Goal: Find contact information: Find contact information

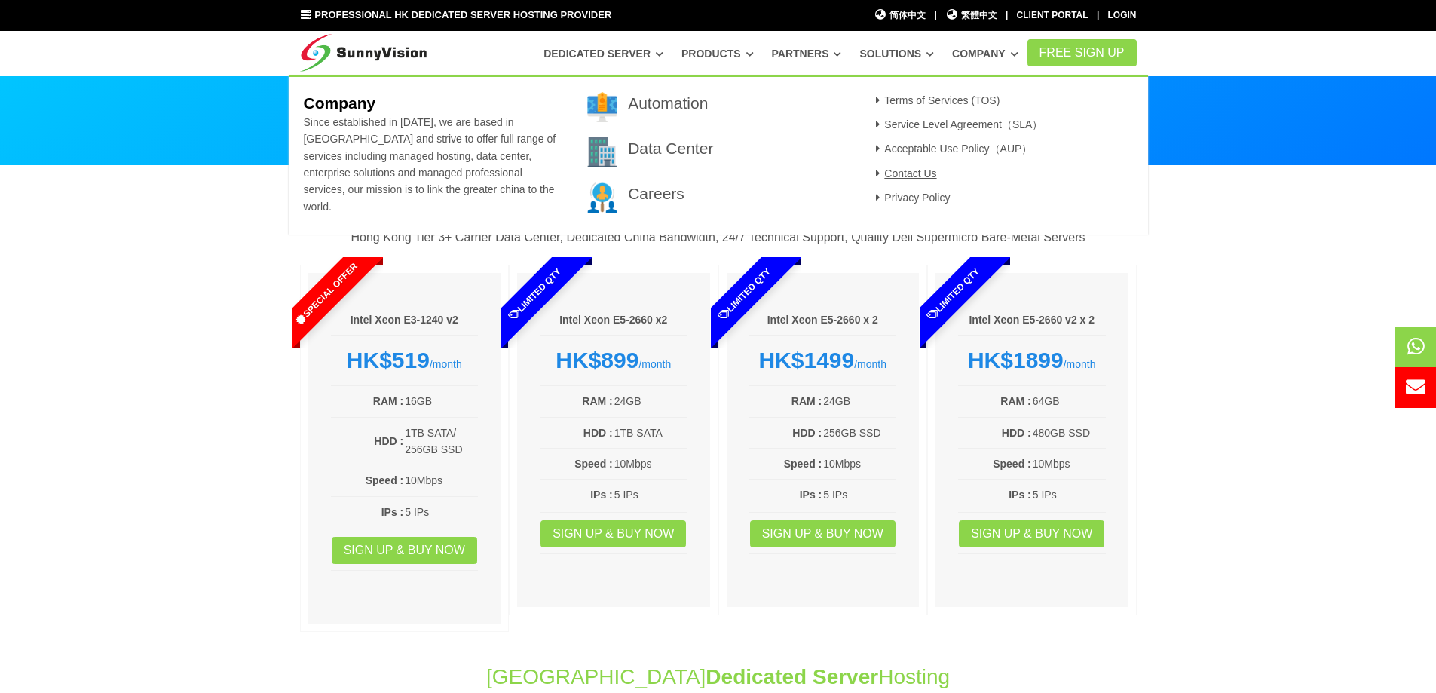
click at [889, 169] on link "Contact Us" at bounding box center [904, 173] width 66 height 12
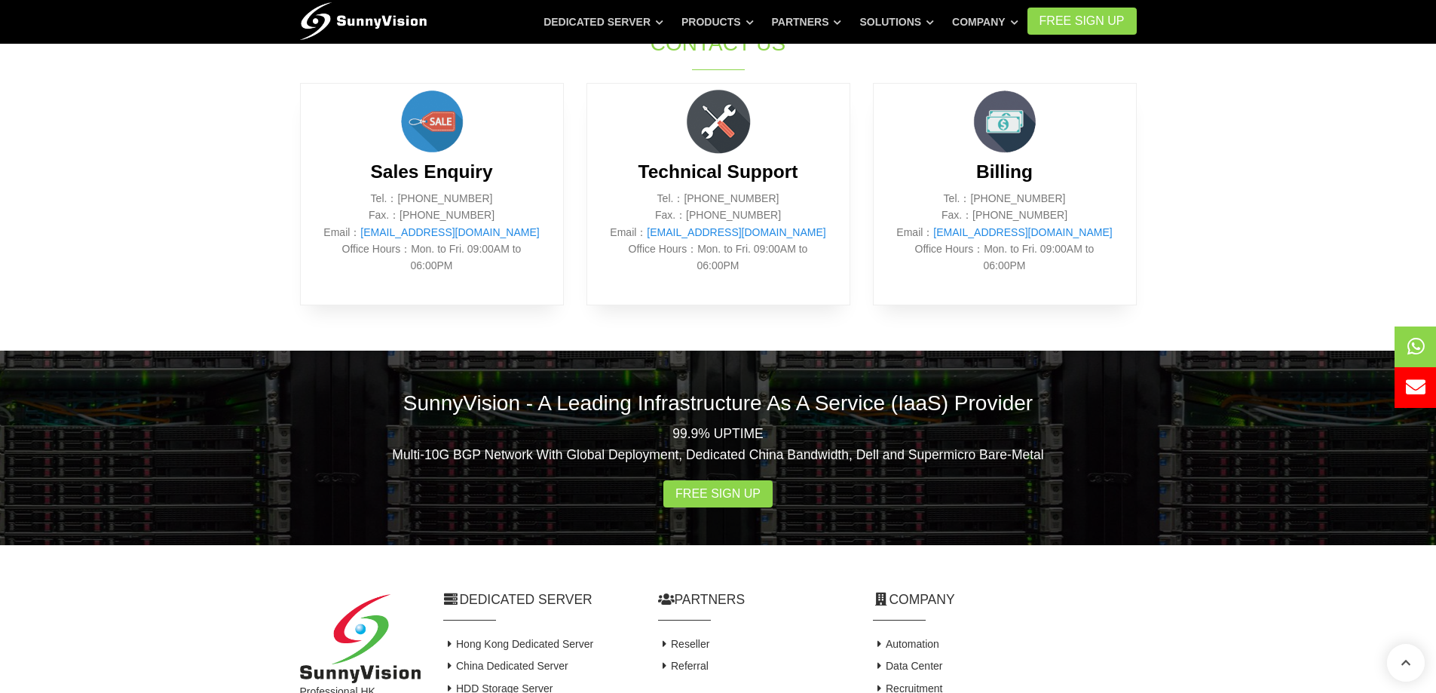
scroll to position [603, 0]
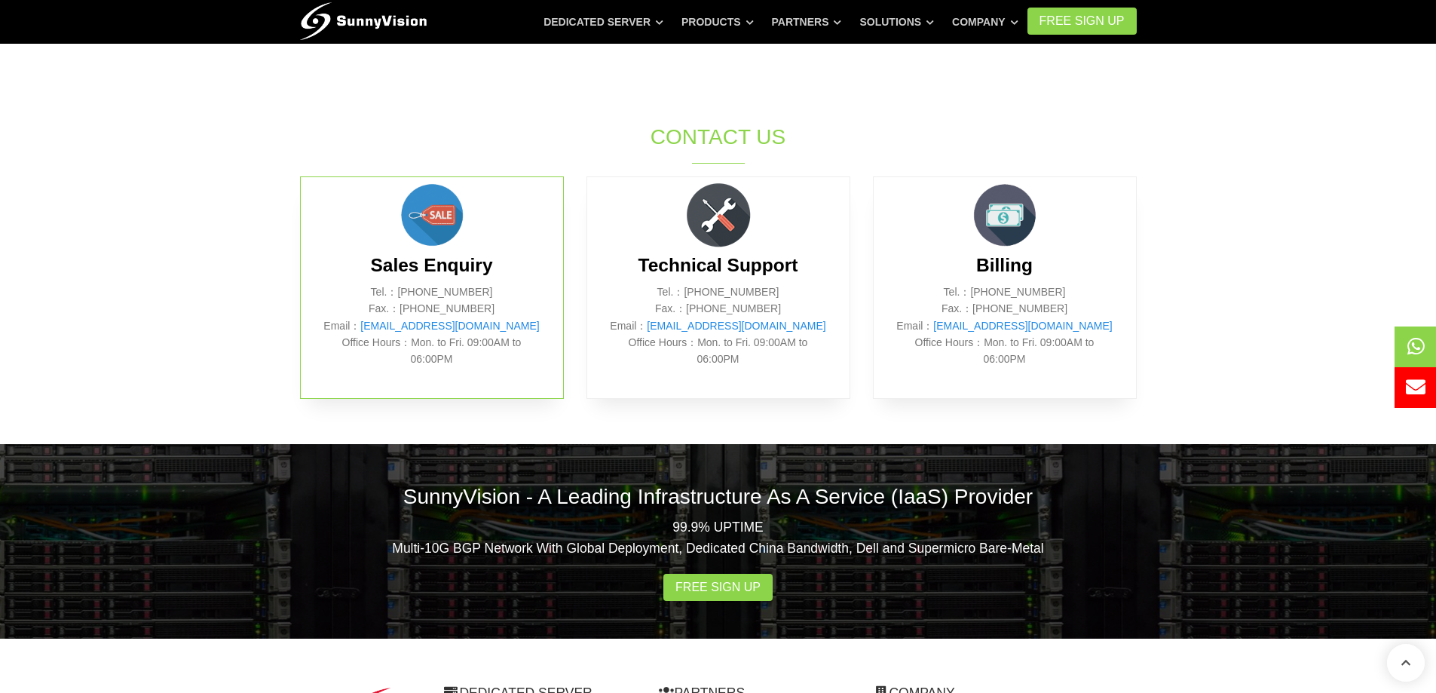
drag, startPoint x: 484, startPoint y: 305, endPoint x: 436, endPoint y: 308, distance: 47.6
click at [436, 308] on p "Tel.：[PHONE_NUMBER] Fax.：[PHONE_NUMBER] Email： [EMAIL_ADDRESS][DOMAIN_NAME] Off…" at bounding box center [431, 325] width 217 height 84
copy p "2802 0098"
drag, startPoint x: 520, startPoint y: 325, endPoint x: 392, endPoint y: 329, distance: 128.2
click at [392, 329] on p "Tel.：(852) 2802 0308 Fax.：(852) 2802 0098 Email： sales@sunnyvision.com Office H…" at bounding box center [431, 325] width 217 height 84
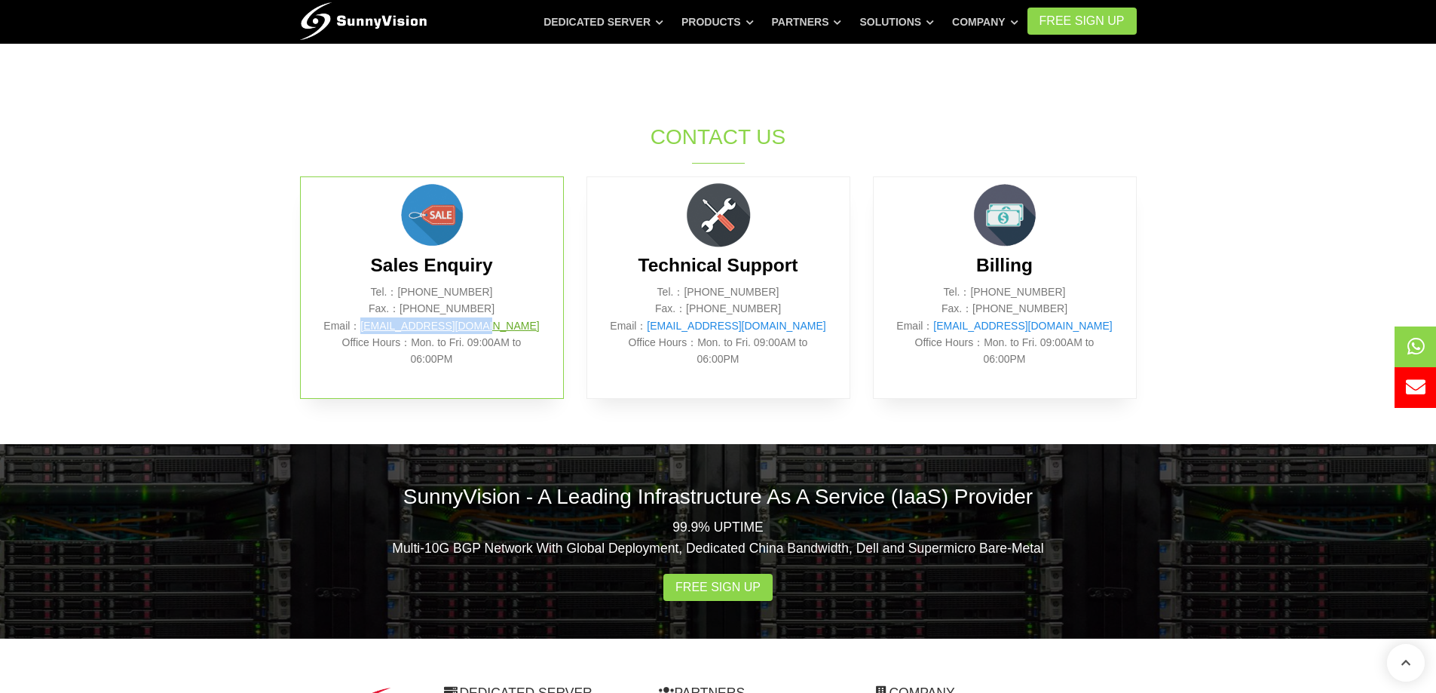
copy link "sales@sunnyvision.com"
click at [831, 461] on div "SunnyVision - A Leading Infrastructure As A Service (IaaS) Provider 99.9% UPTIM…" at bounding box center [718, 541] width 859 height 194
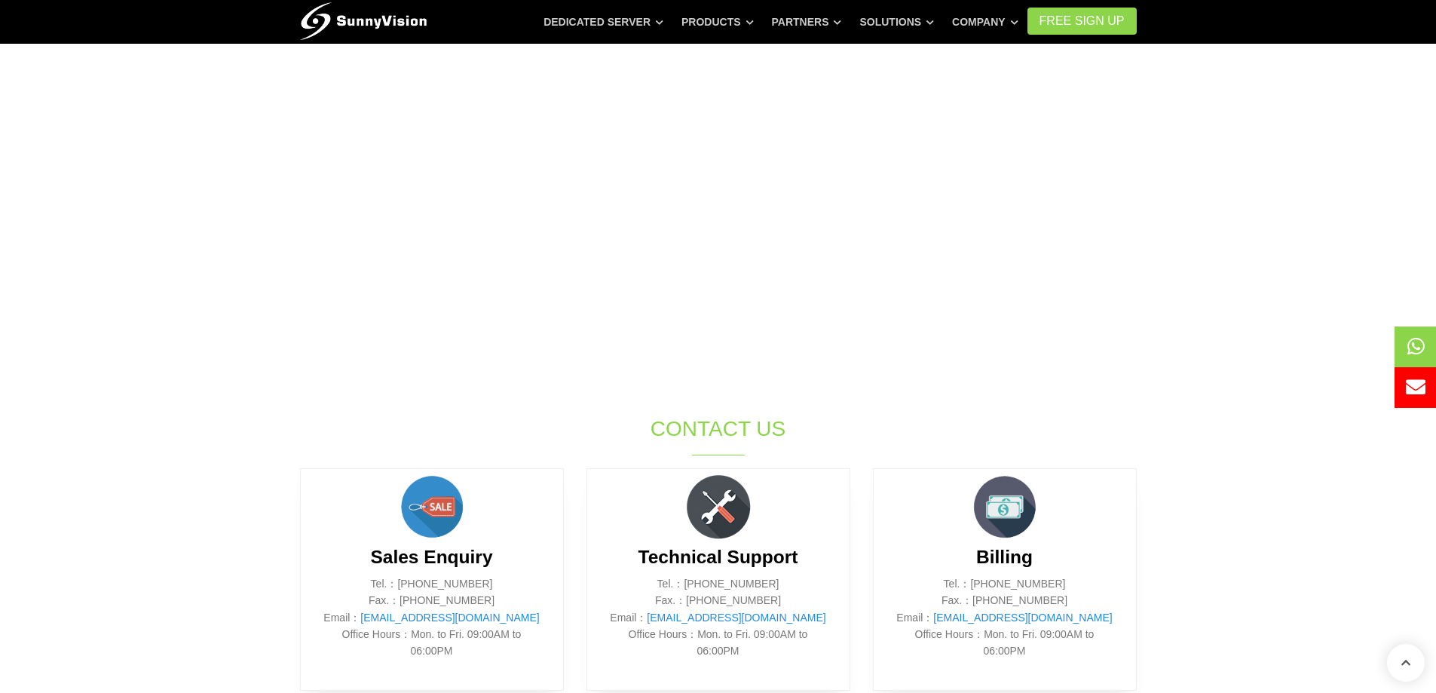
scroll to position [0, 0]
